Goal: Information Seeking & Learning: Check status

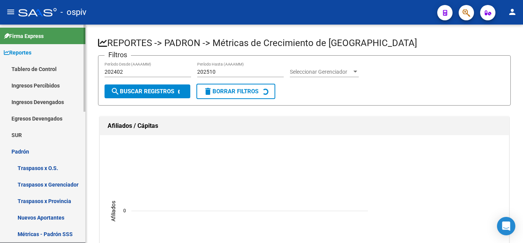
click at [41, 71] on link "Tablero de Control" at bounding box center [42, 69] width 85 height 16
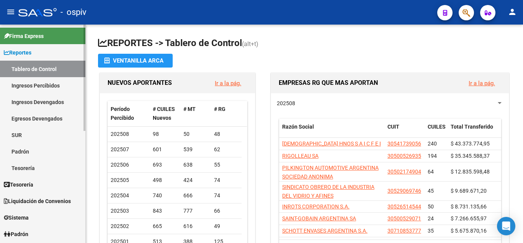
click at [45, 85] on link "Ingresos Percibidos" at bounding box center [42, 85] width 85 height 16
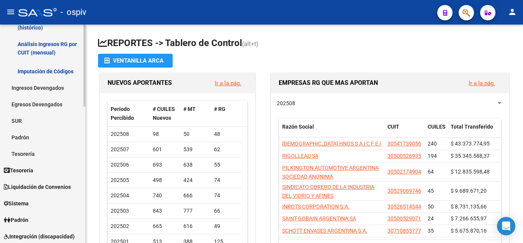
scroll to position [192, 0]
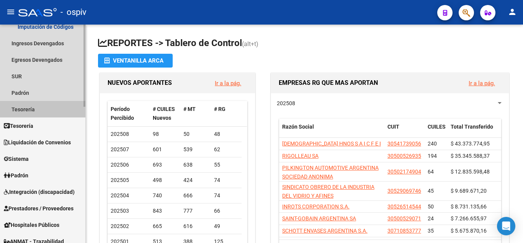
click at [58, 109] on link "Tesorería" at bounding box center [42, 109] width 85 height 16
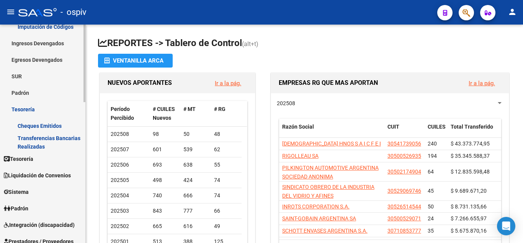
click at [60, 143] on link "Transferencias Bancarias Realizadas" at bounding box center [42, 142] width 85 height 16
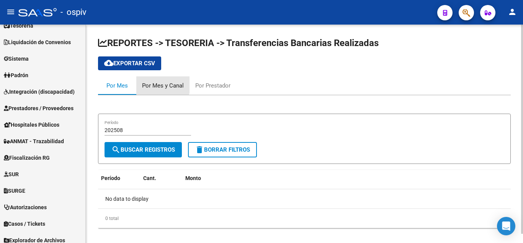
click at [151, 84] on div "Por Mes y Canal" at bounding box center [163, 85] width 42 height 8
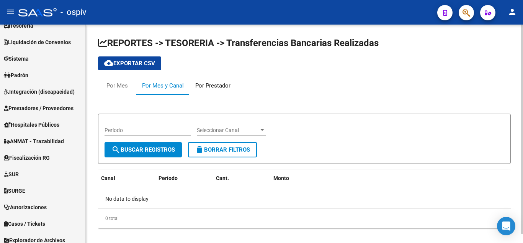
click at [207, 86] on div "Por Prestador" at bounding box center [212, 85] width 35 height 8
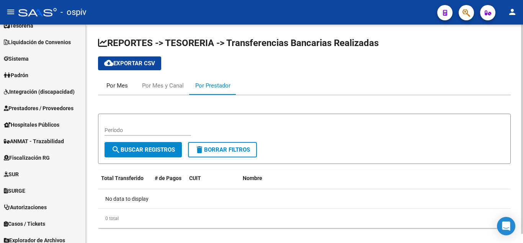
click at [127, 84] on div "Por Mes" at bounding box center [117, 85] width 21 height 8
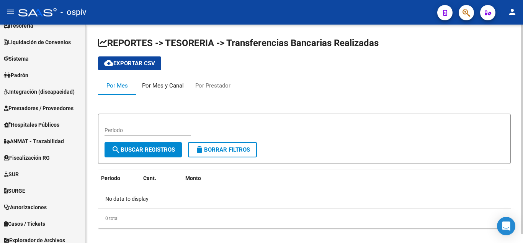
click at [148, 86] on div "Por Mes y Canal" at bounding box center [163, 85] width 42 height 8
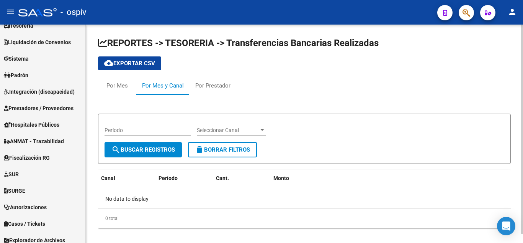
click at [168, 149] on span "search Buscar Registros" at bounding box center [144, 149] width 64 height 7
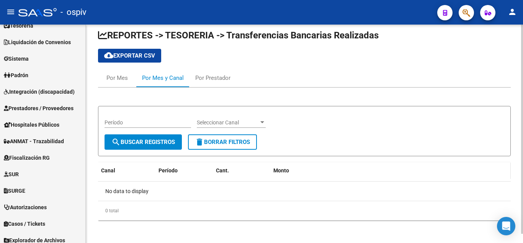
scroll to position [10, 0]
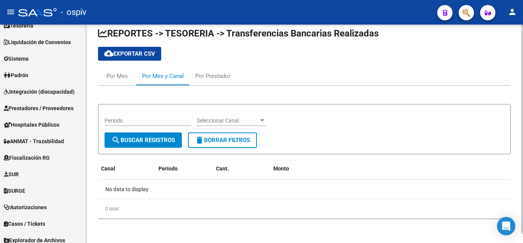
click at [152, 125] on div "Período" at bounding box center [148, 117] width 87 height 15
click at [152, 122] on input "Período" at bounding box center [148, 120] width 87 height 7
click at [107, 116] on div "Período" at bounding box center [148, 117] width 87 height 15
type input "202501"
click at [218, 118] on span "Seleccionar Canal" at bounding box center [228, 120] width 62 height 7
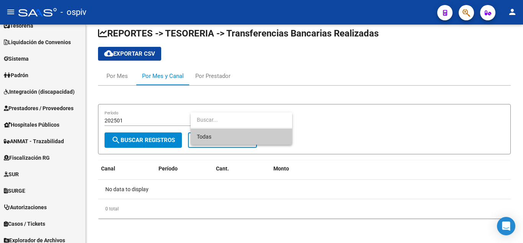
click at [217, 137] on span "Todas" at bounding box center [241, 136] width 89 height 16
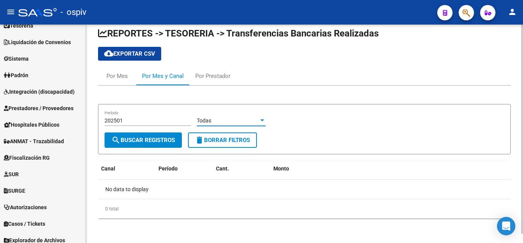
click at [145, 137] on span "search Buscar Registros" at bounding box center [144, 139] width 64 height 7
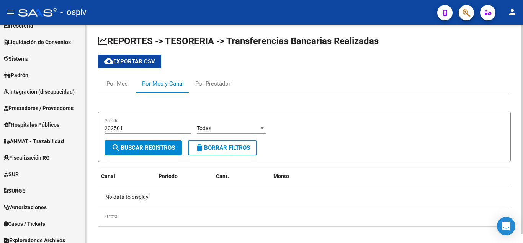
scroll to position [0, 0]
